Goal: Transaction & Acquisition: Purchase product/service

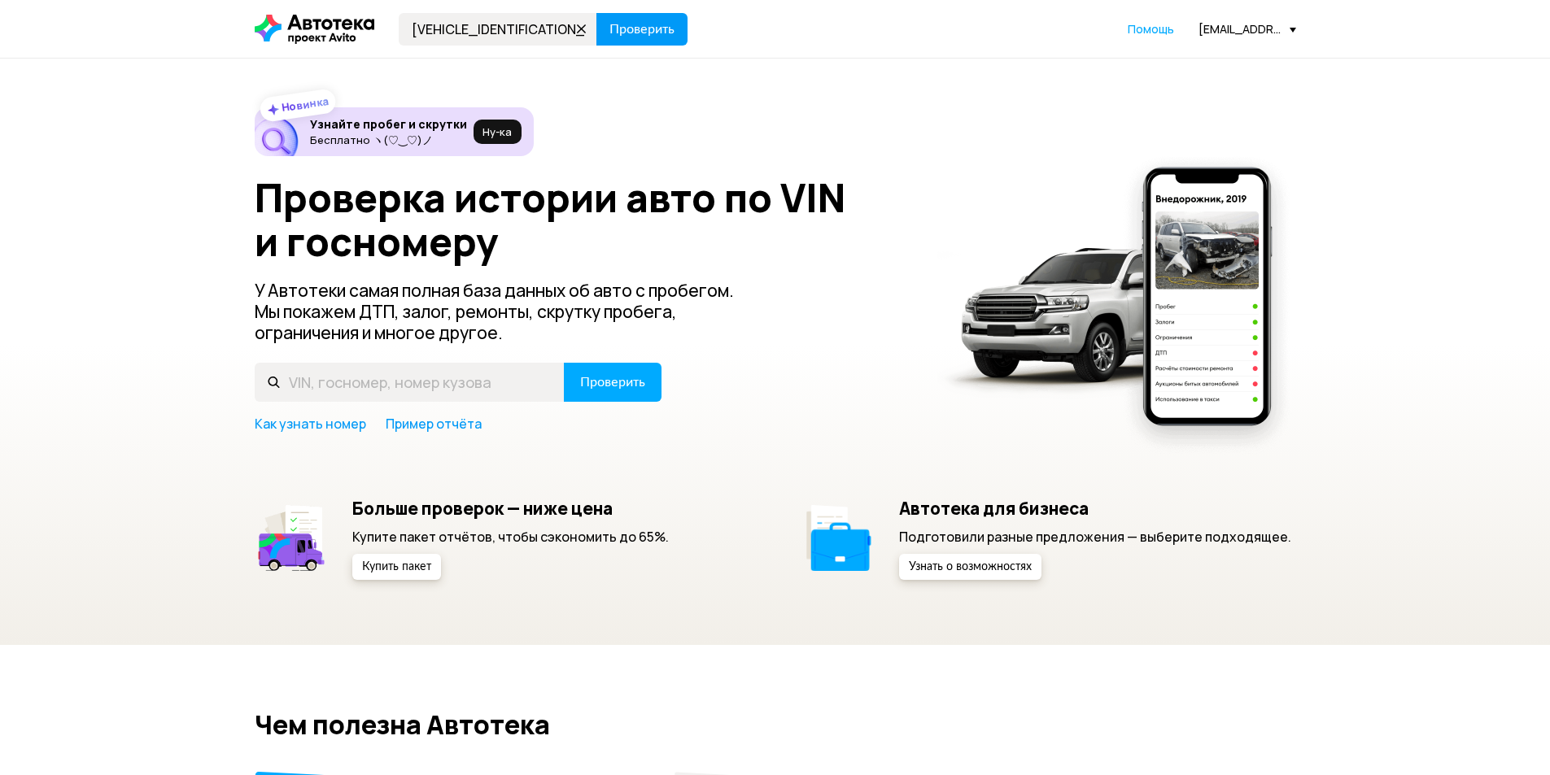
type input "[VEHICLE_IDENTIFICATION_NUMBER]"
click at [633, 33] on span "Проверить" at bounding box center [641, 29] width 65 height 13
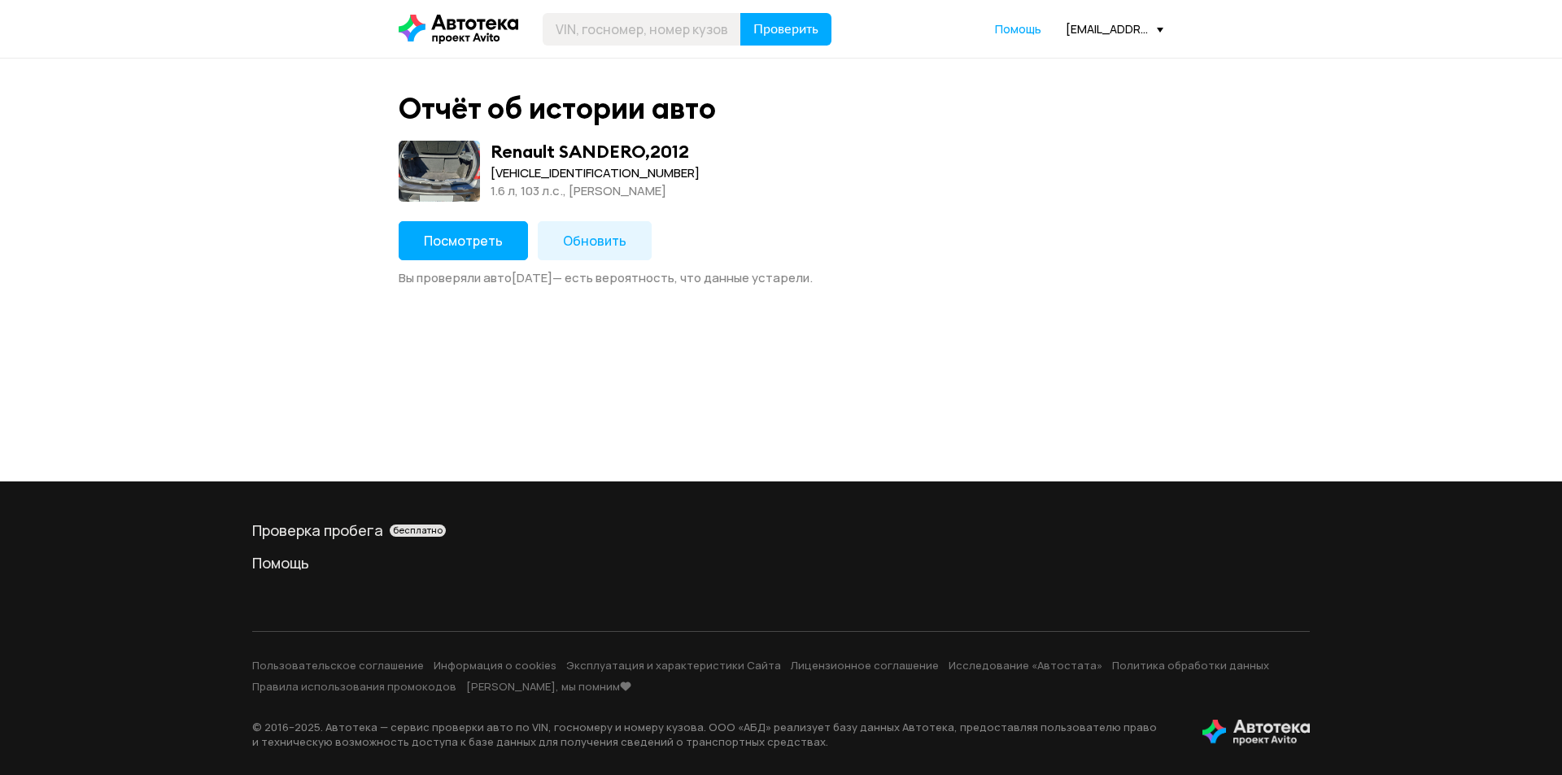
click at [591, 244] on span "Обновить" at bounding box center [594, 241] width 63 height 18
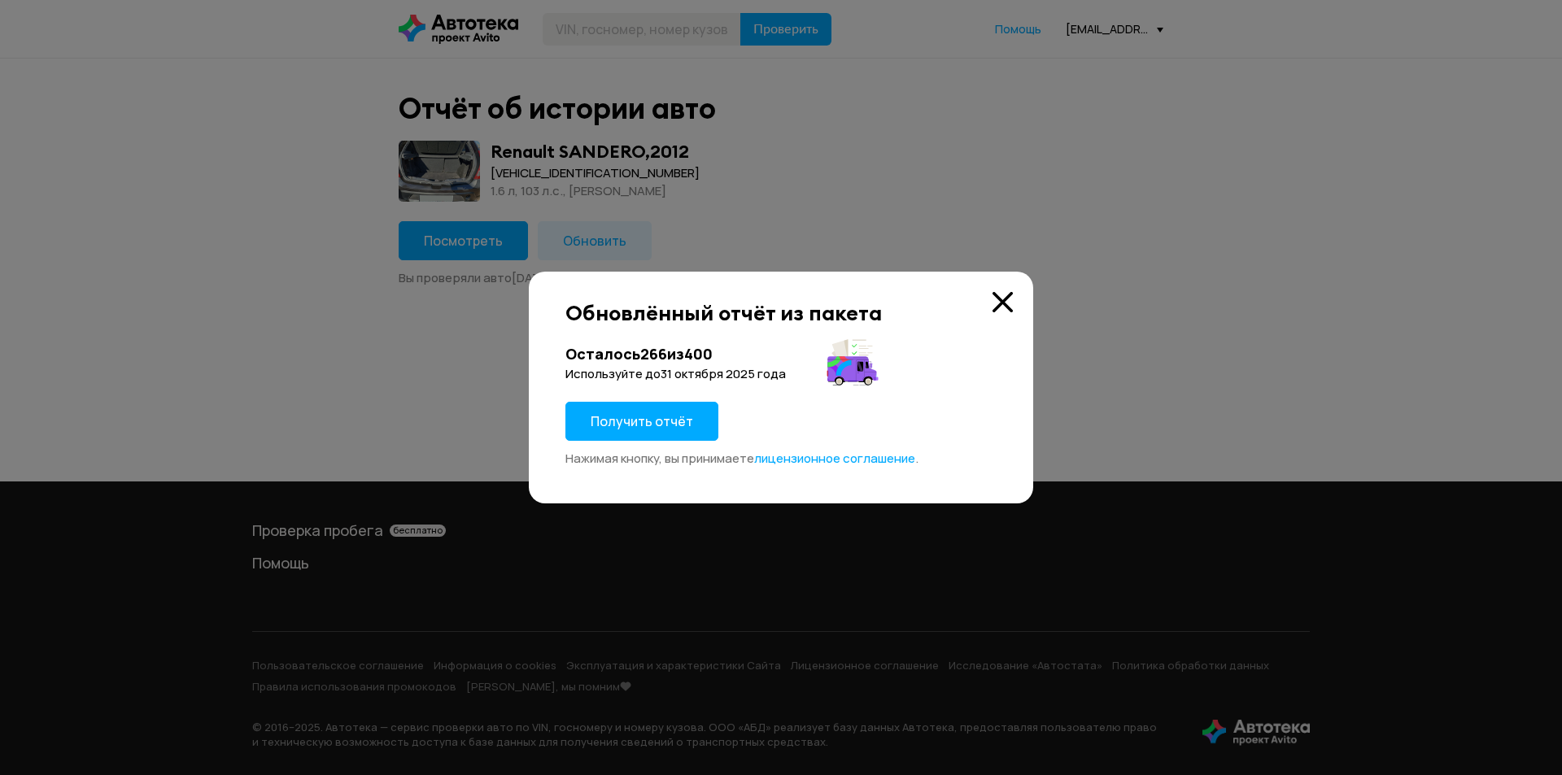
click at [675, 422] on span "Получить отчёт" at bounding box center [642, 422] width 103 height 18
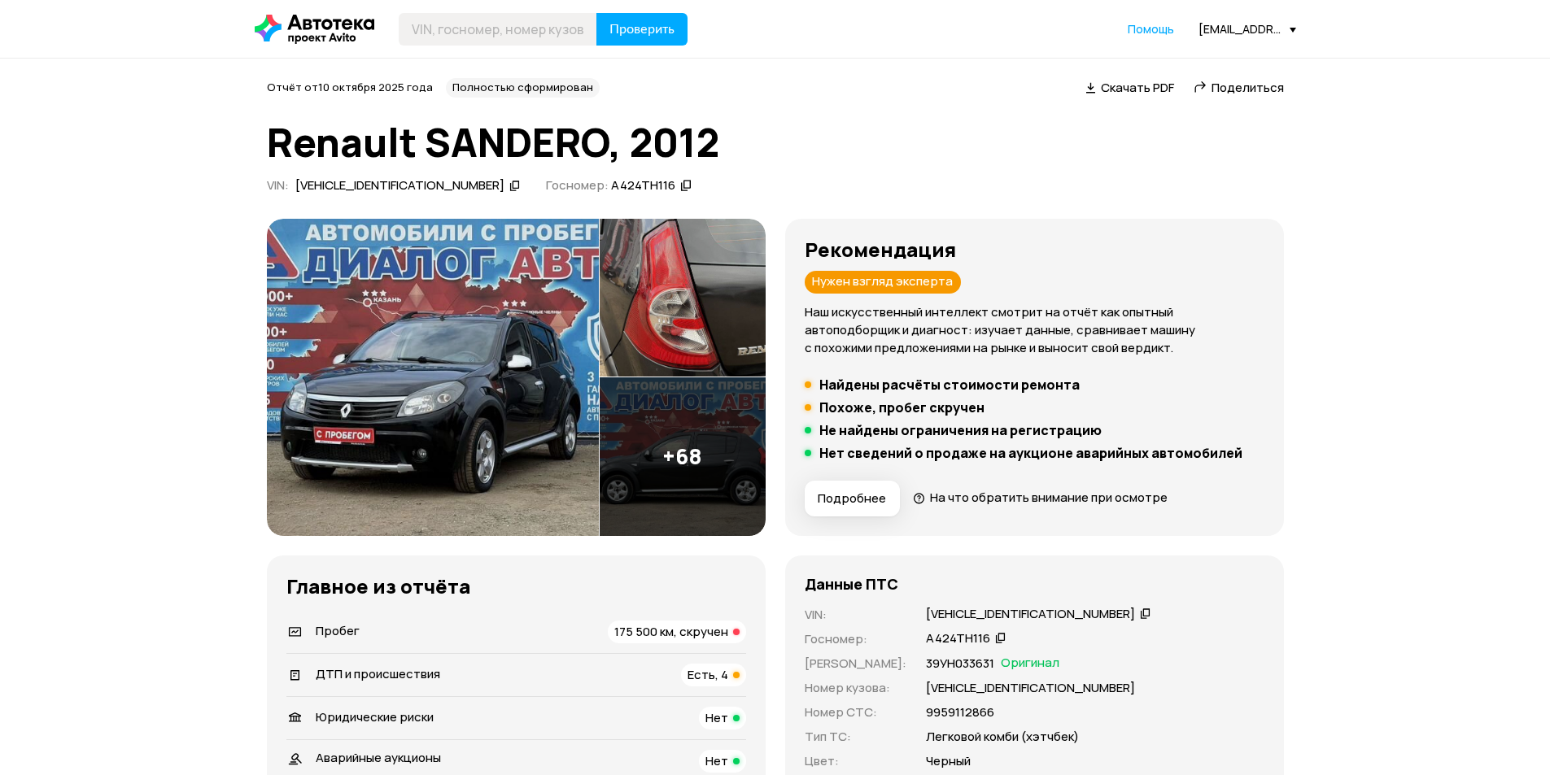
click at [1230, 89] on span "Поделиться" at bounding box center [1248, 87] width 72 height 17
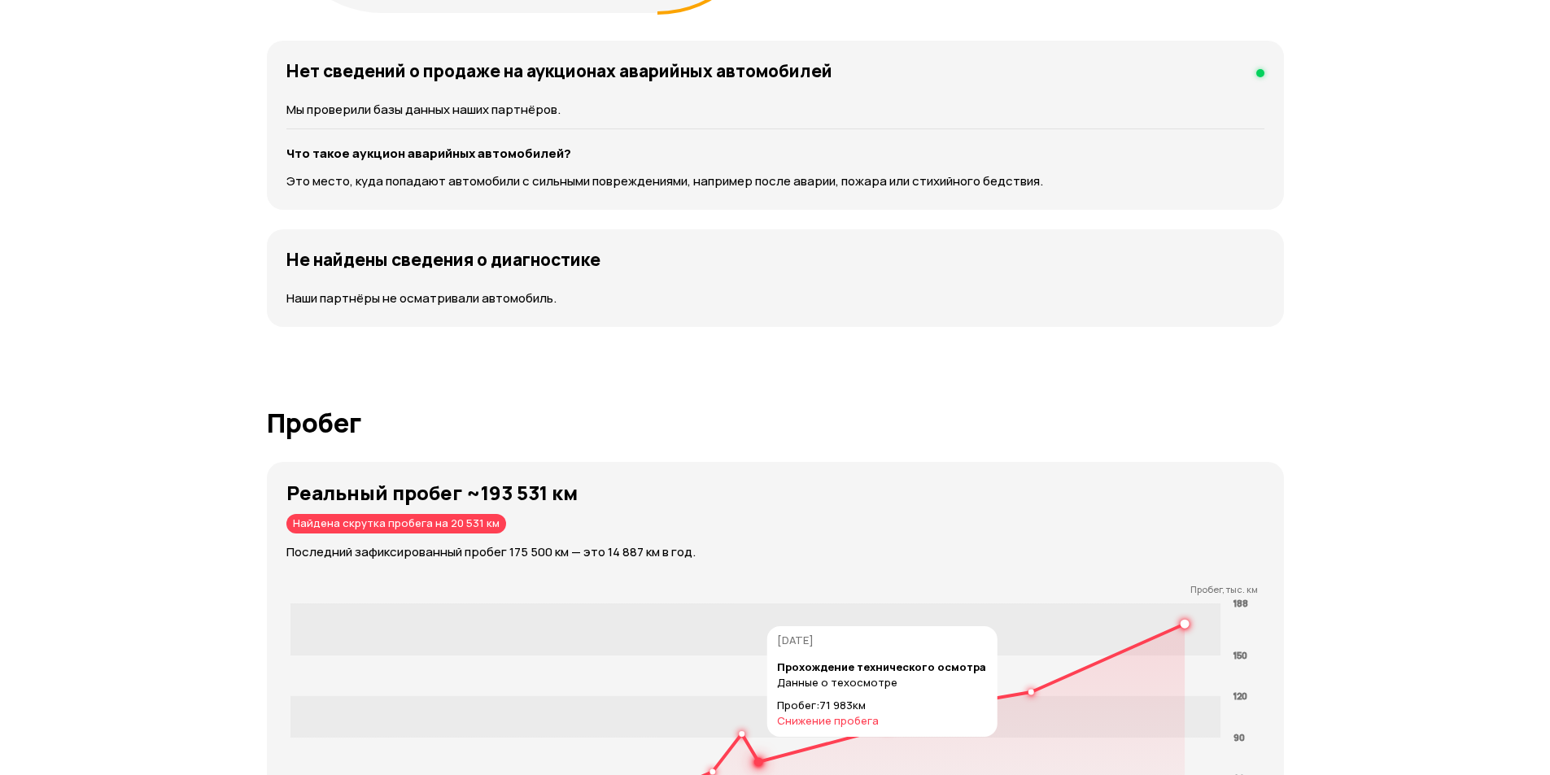
scroll to position [2034, 0]
